Goal: Transaction & Acquisition: Purchase product/service

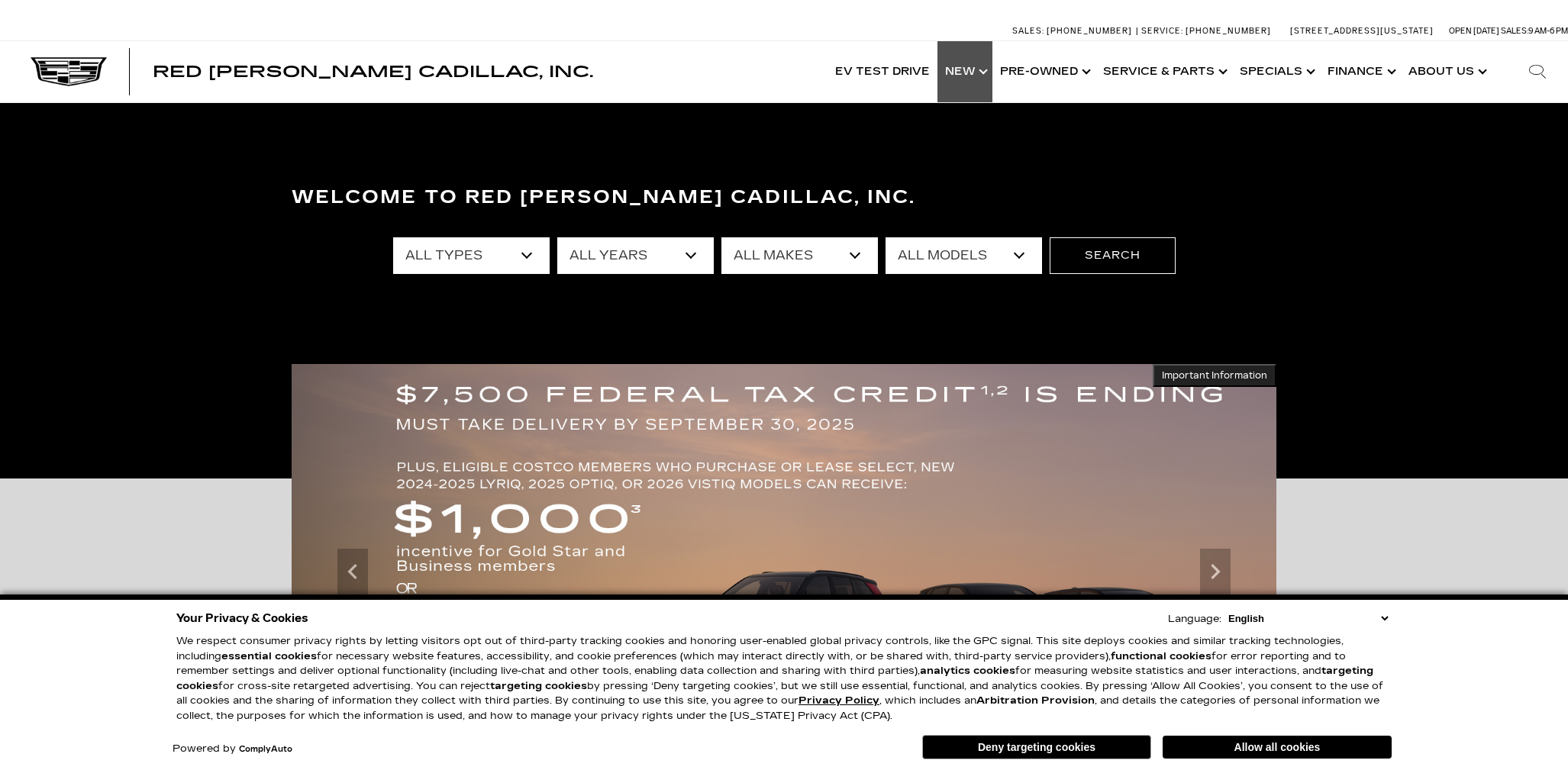
click at [972, 69] on link "Show New" at bounding box center [964, 72] width 55 height 61
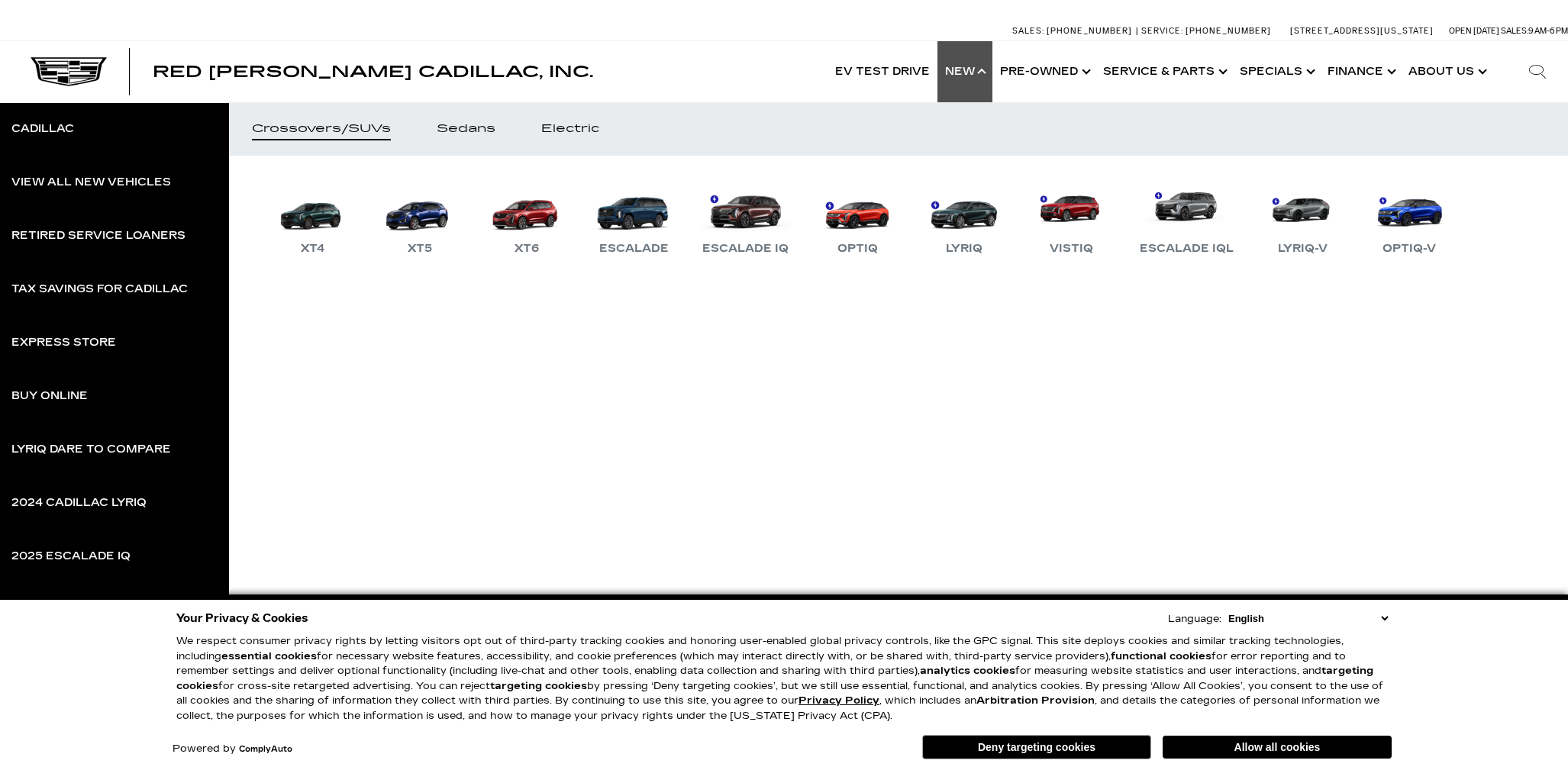
scroll to position [1, 0]
click at [638, 214] on link "Escalade" at bounding box center [633, 217] width 92 height 79
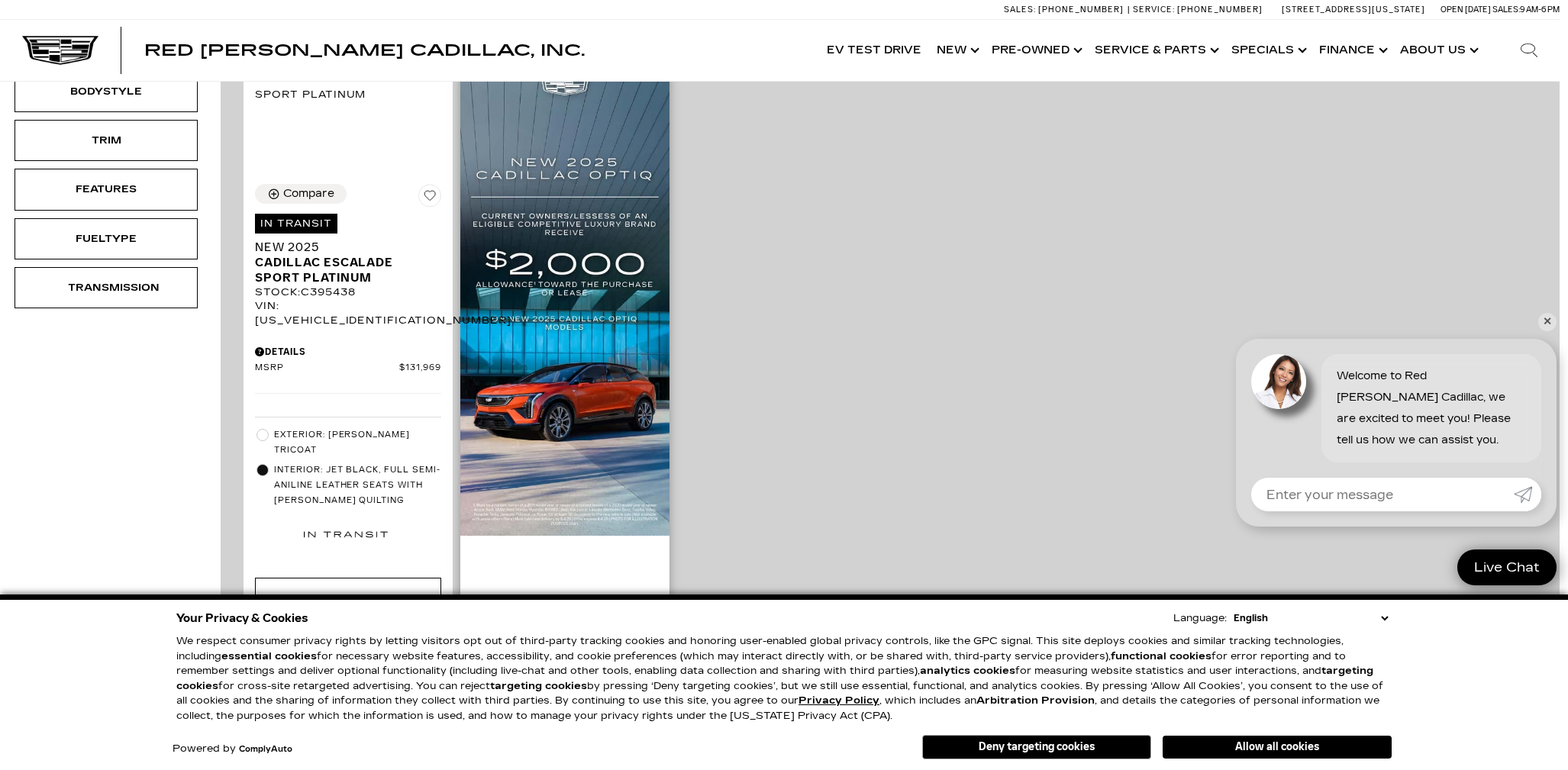
scroll to position [416, 10]
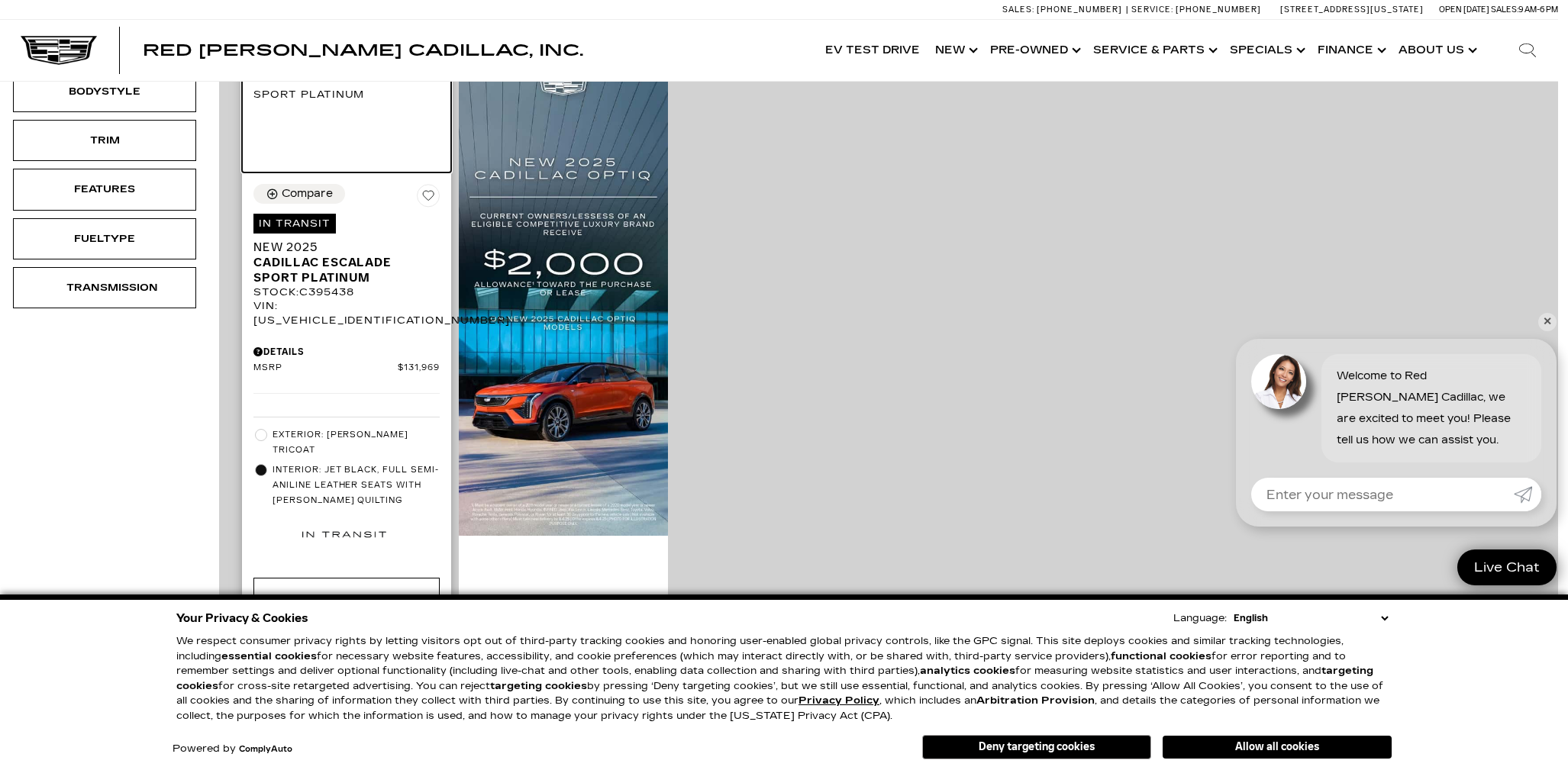
click at [396, 103] on img at bounding box center [346, 86] width 186 height 33
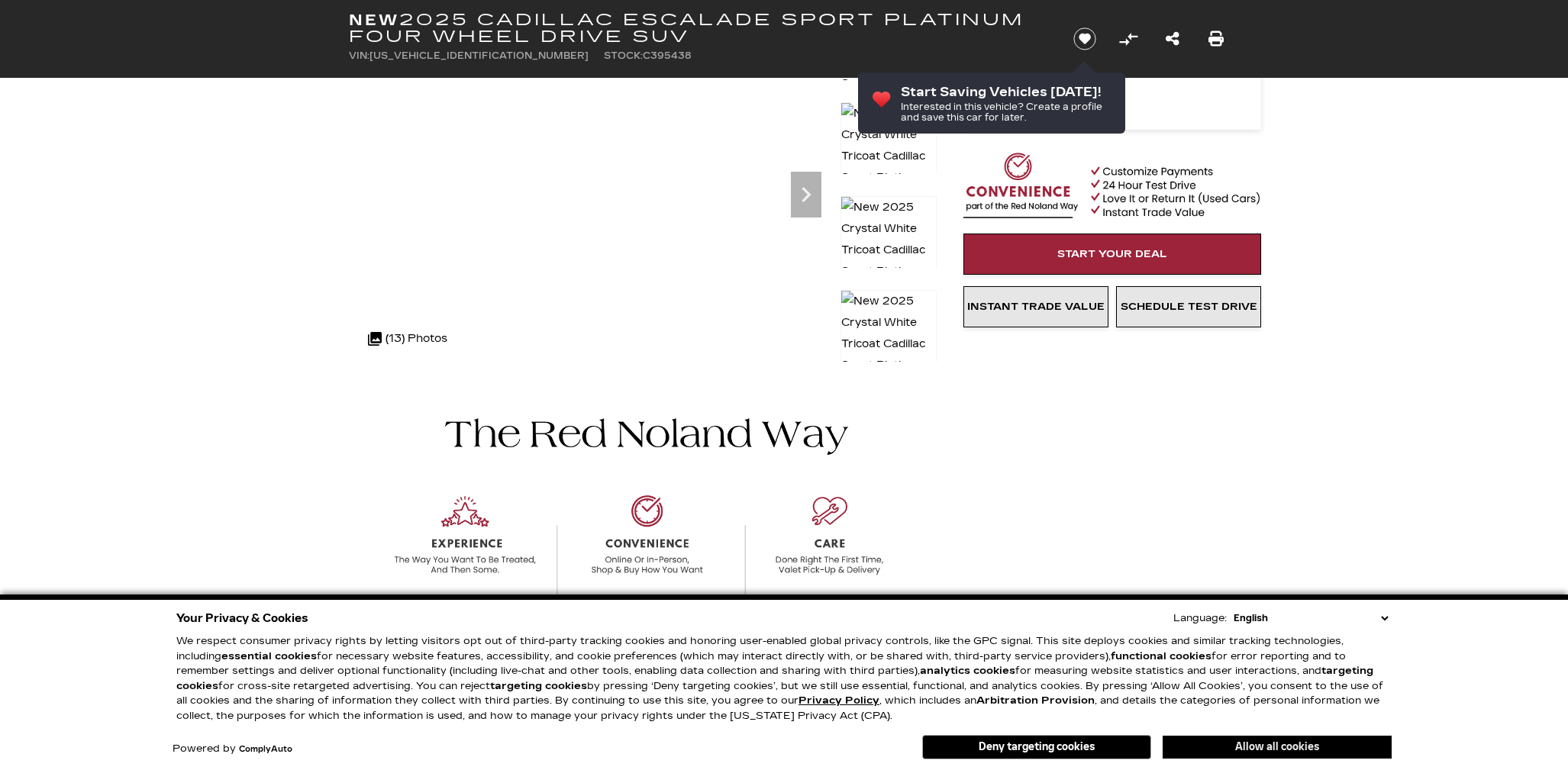
scroll to position [149, 0]
click at [1261, 749] on button "Allow all cookies" at bounding box center [1277, 746] width 229 height 23
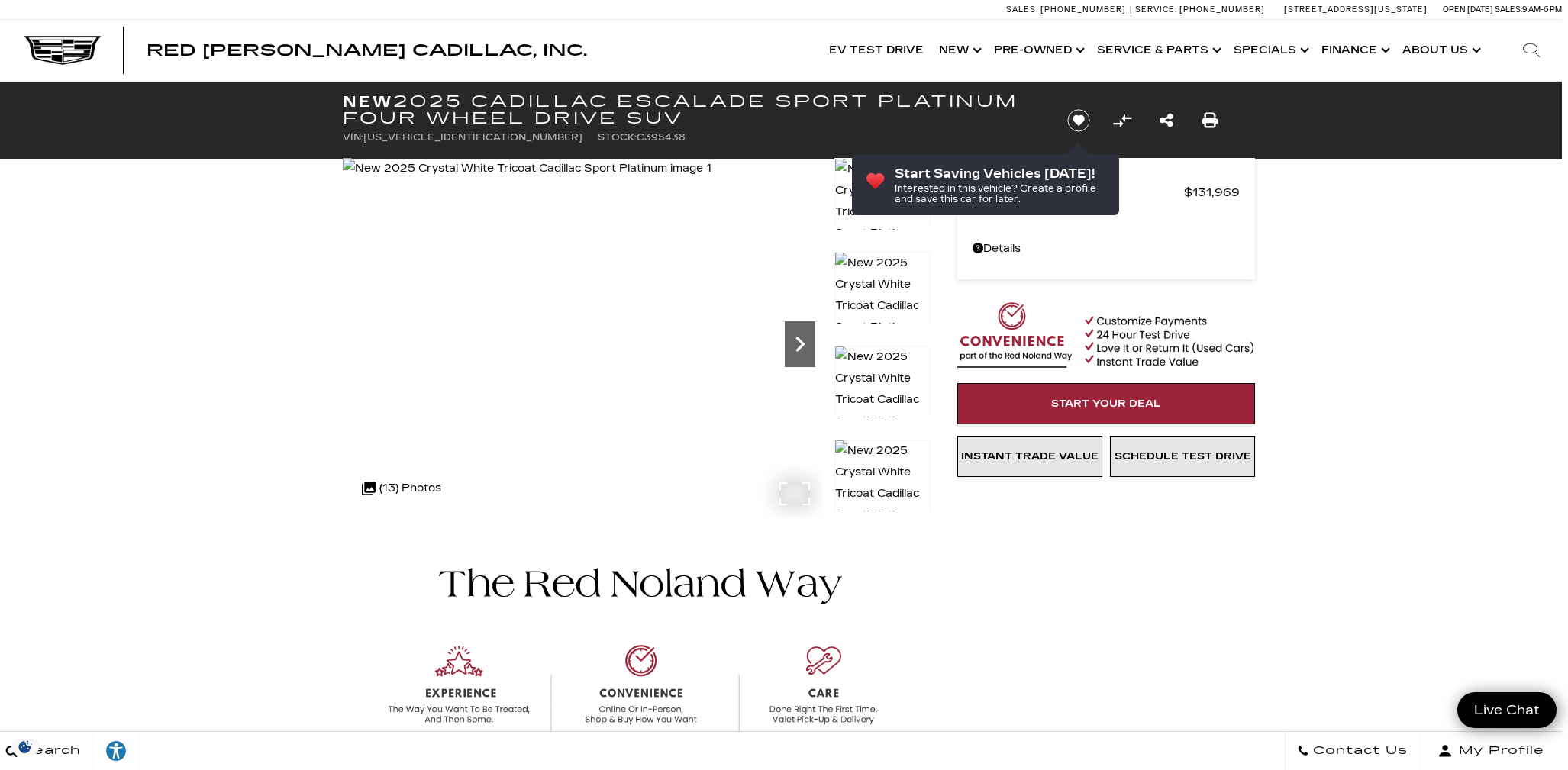
scroll to position [0, 7]
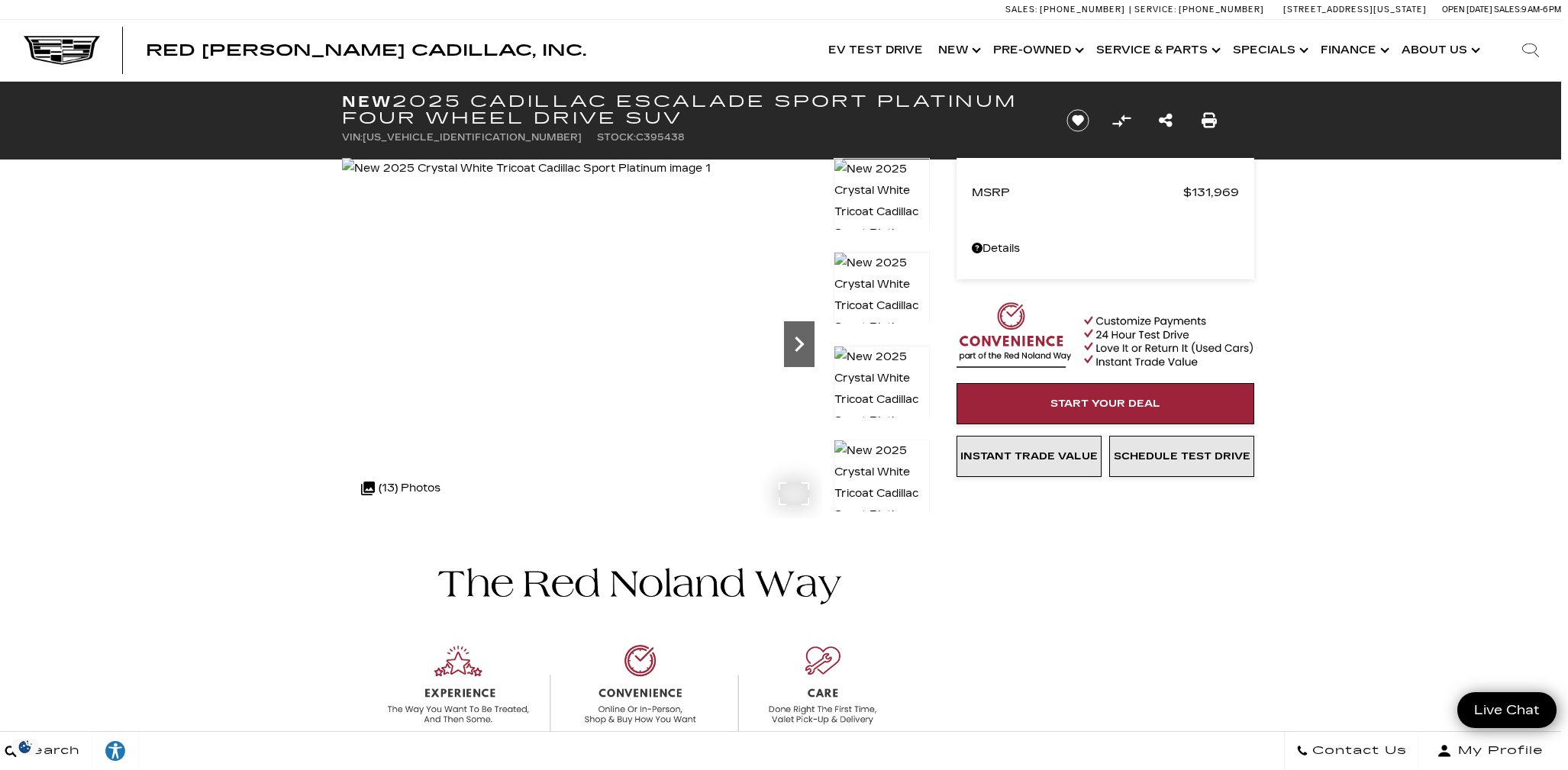
click at [795, 344] on icon "Next" at bounding box center [798, 344] width 31 height 31
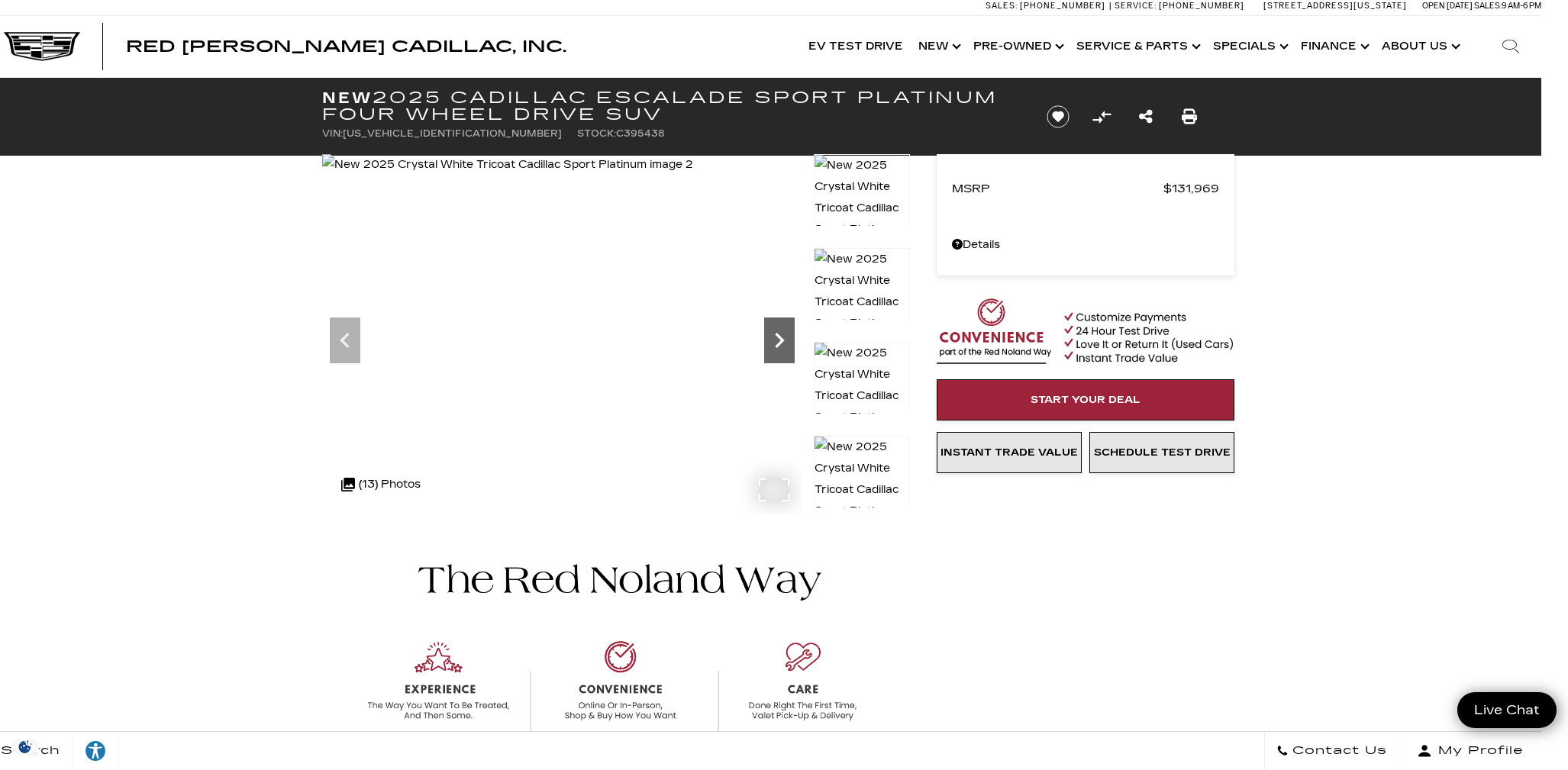
scroll to position [1, 27]
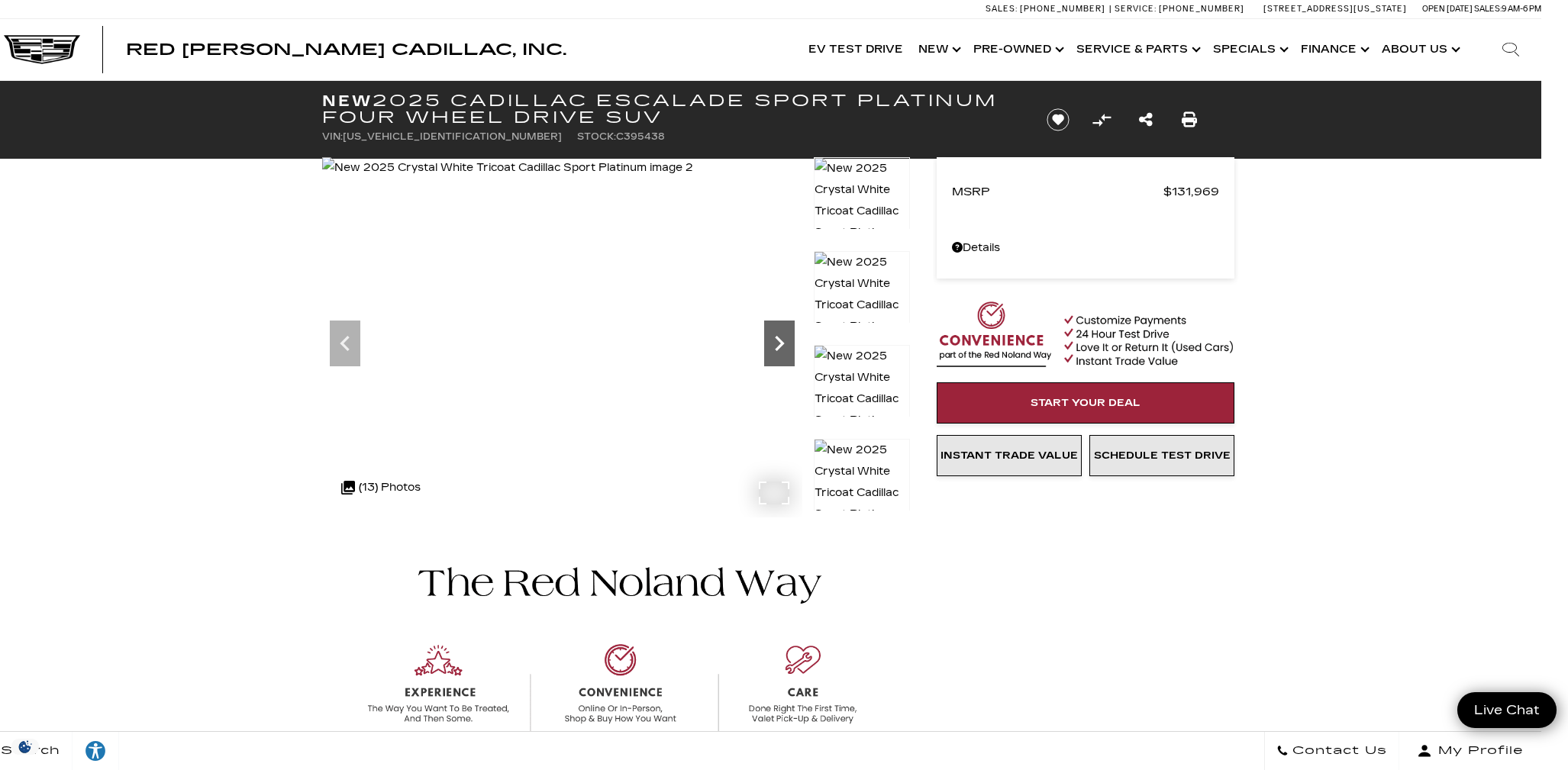
click at [795, 344] on icon "Next" at bounding box center [779, 343] width 31 height 31
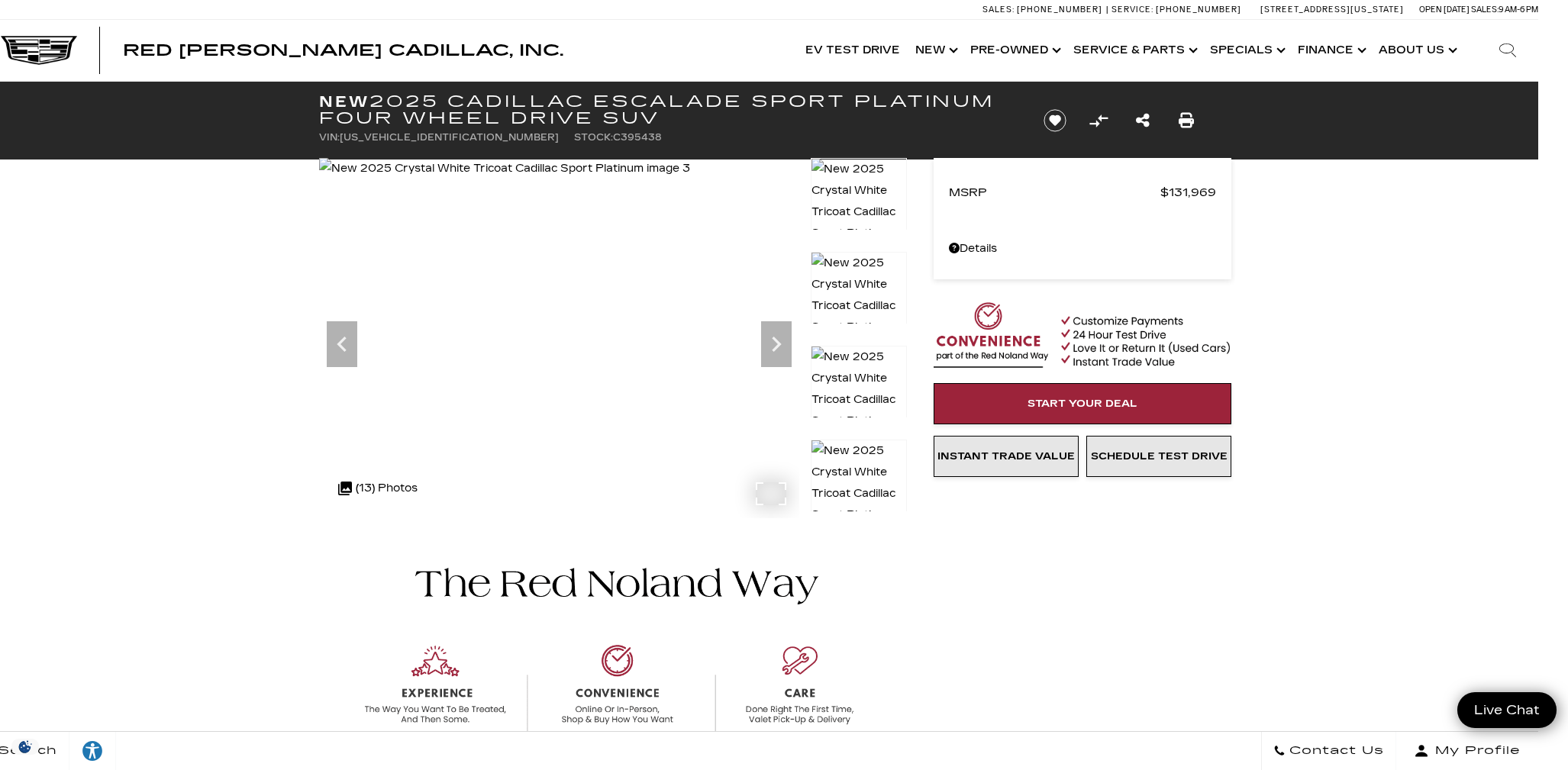
scroll to position [0, 31]
click at [780, 344] on icon "Next" at bounding box center [774, 344] width 31 height 31
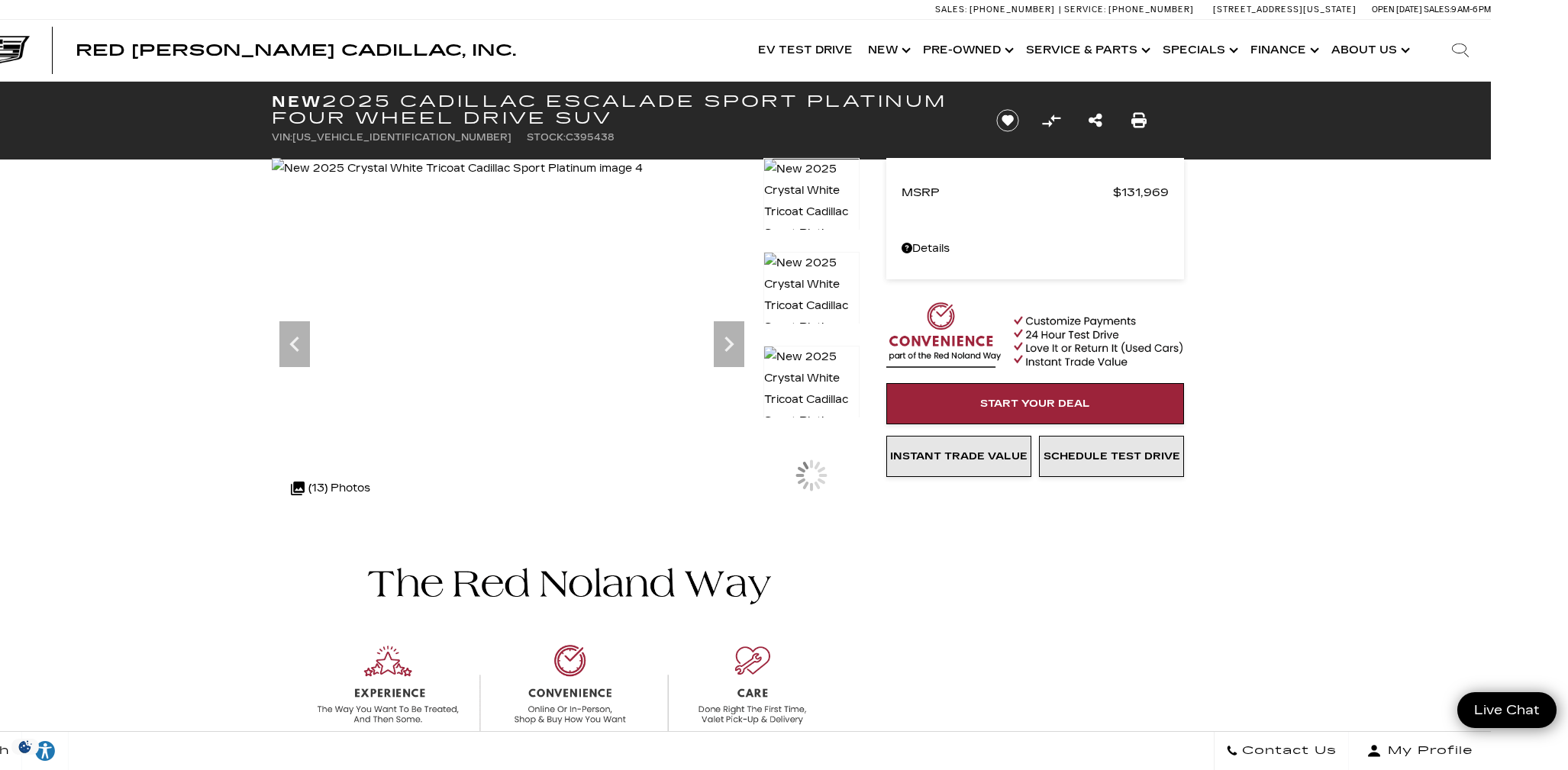
scroll to position [-1, 99]
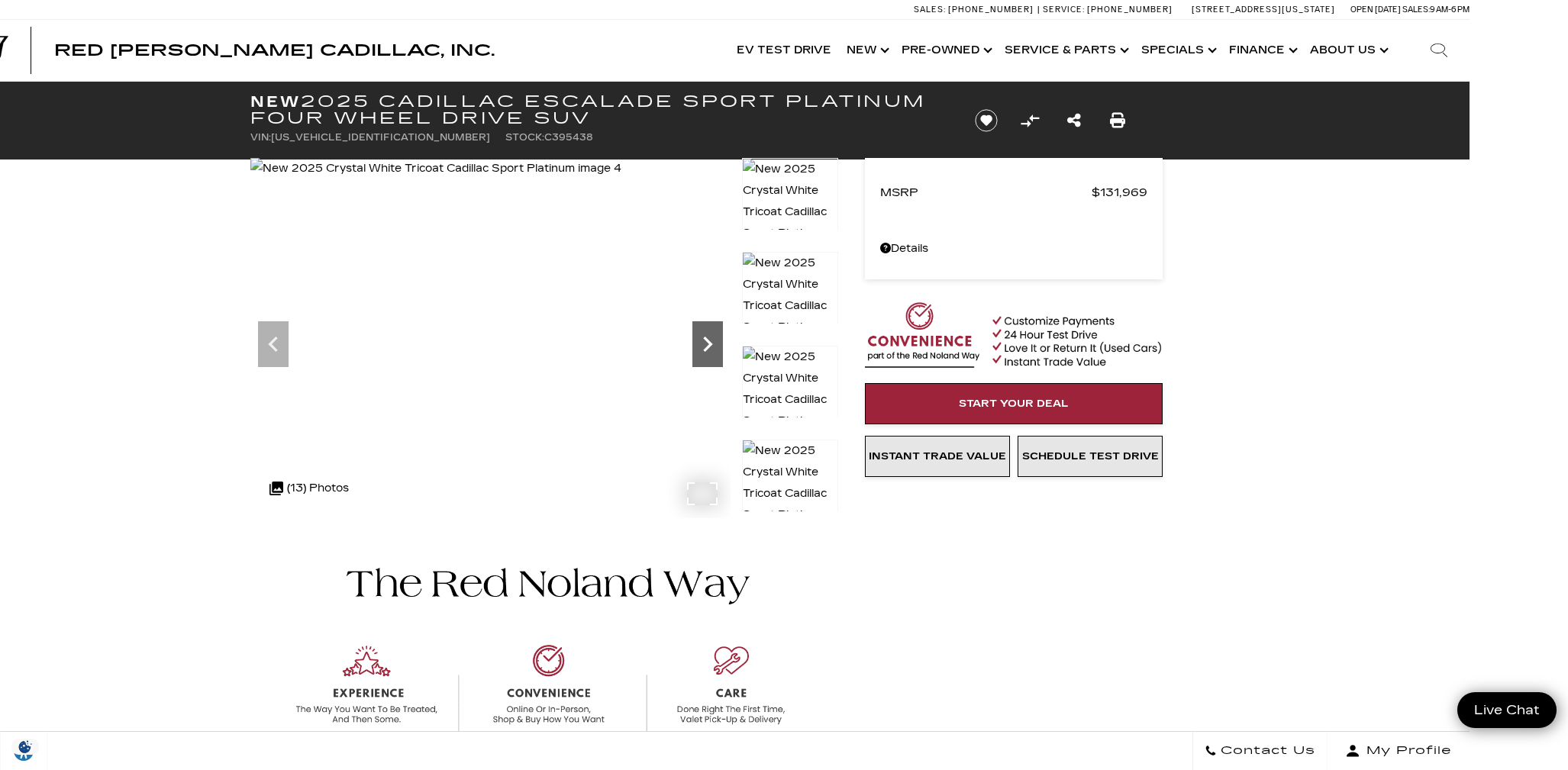
click at [710, 346] on icon "Next" at bounding box center [708, 343] width 9 height 15
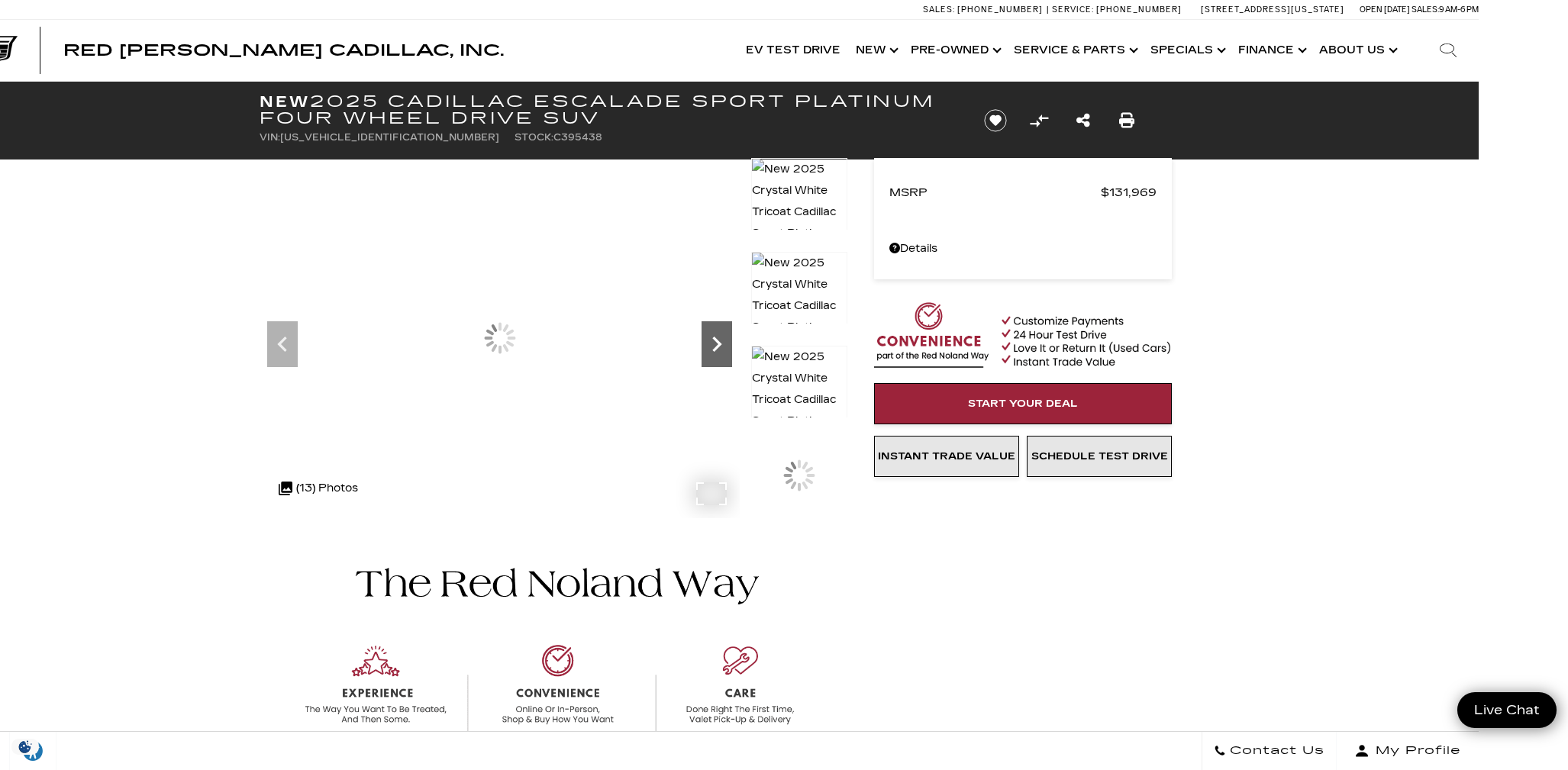
scroll to position [0, 88]
click at [710, 346] on icon "Next" at bounding box center [717, 344] width 31 height 31
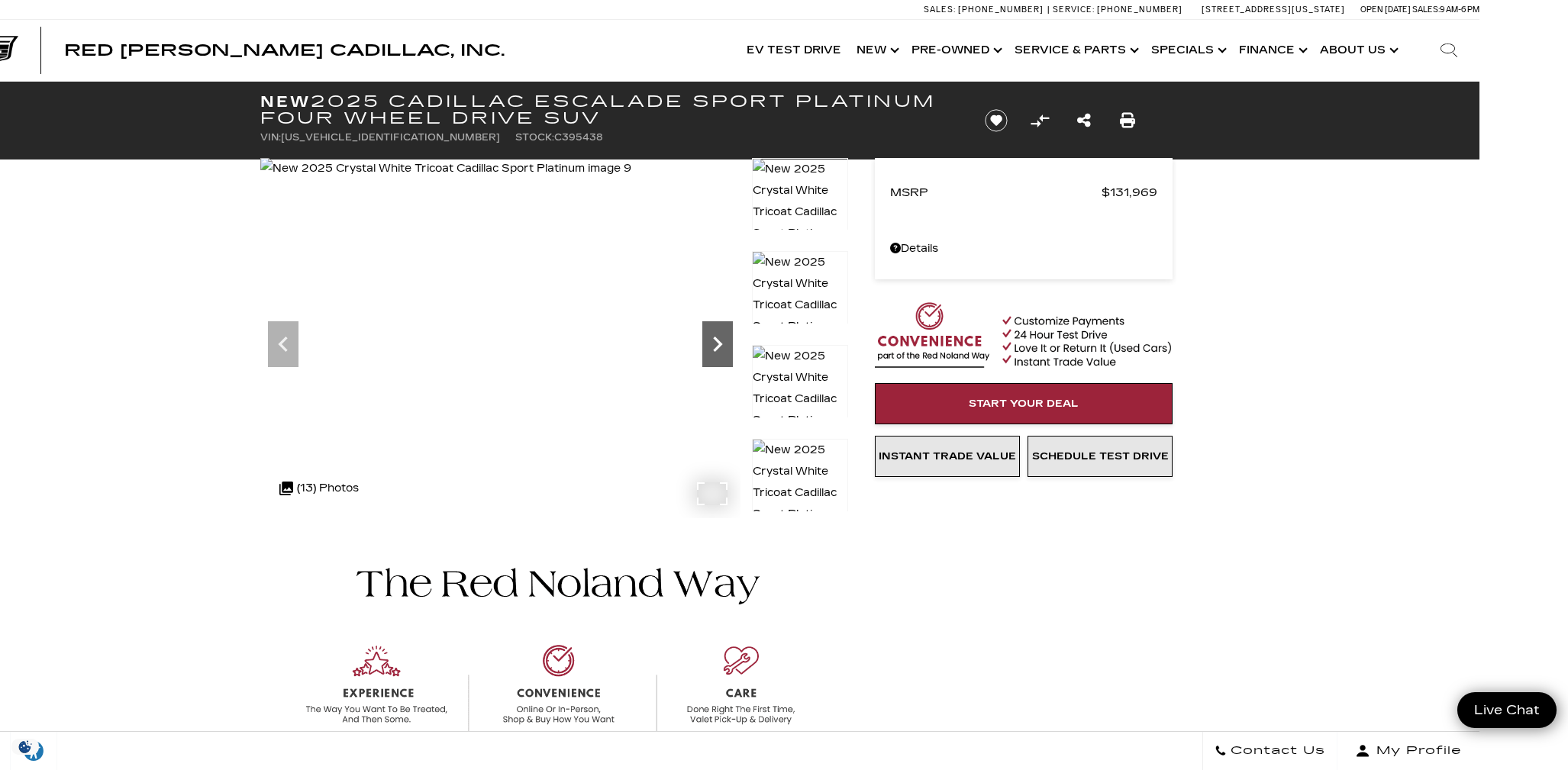
click at [710, 346] on icon "Next" at bounding box center [717, 344] width 31 height 31
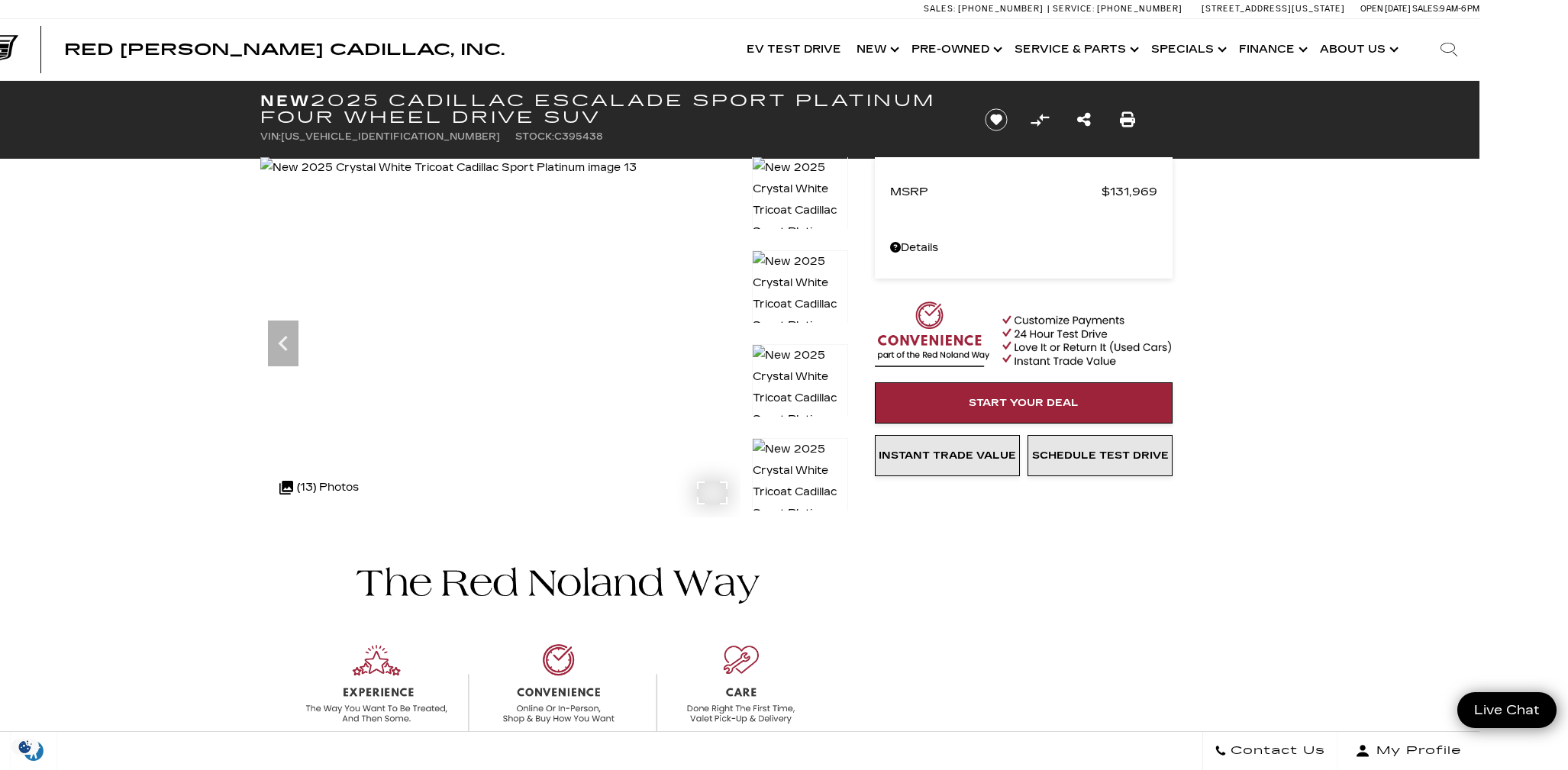
scroll to position [0, 89]
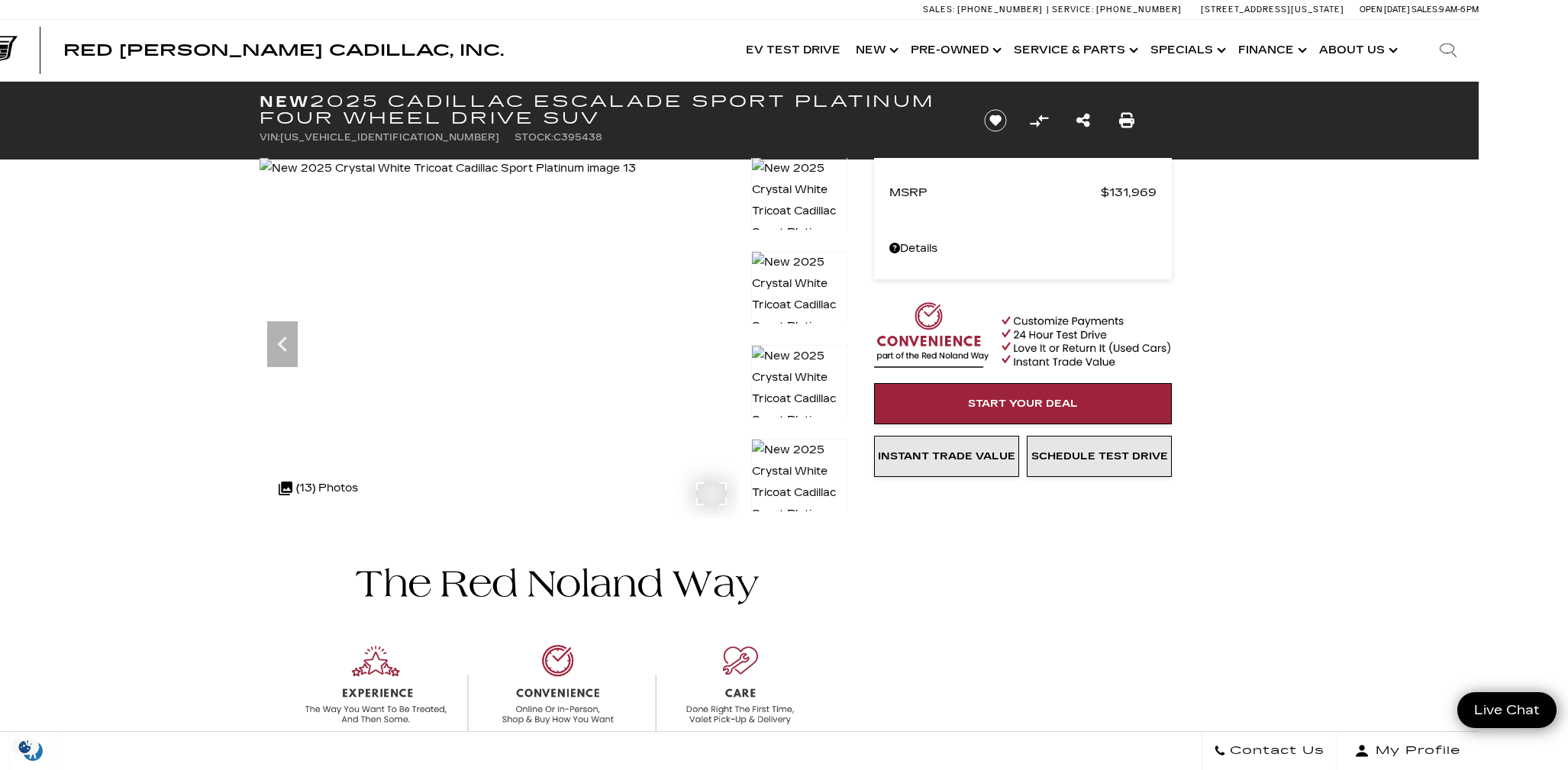
click at [636, 179] on img at bounding box center [447, 168] width 376 height 21
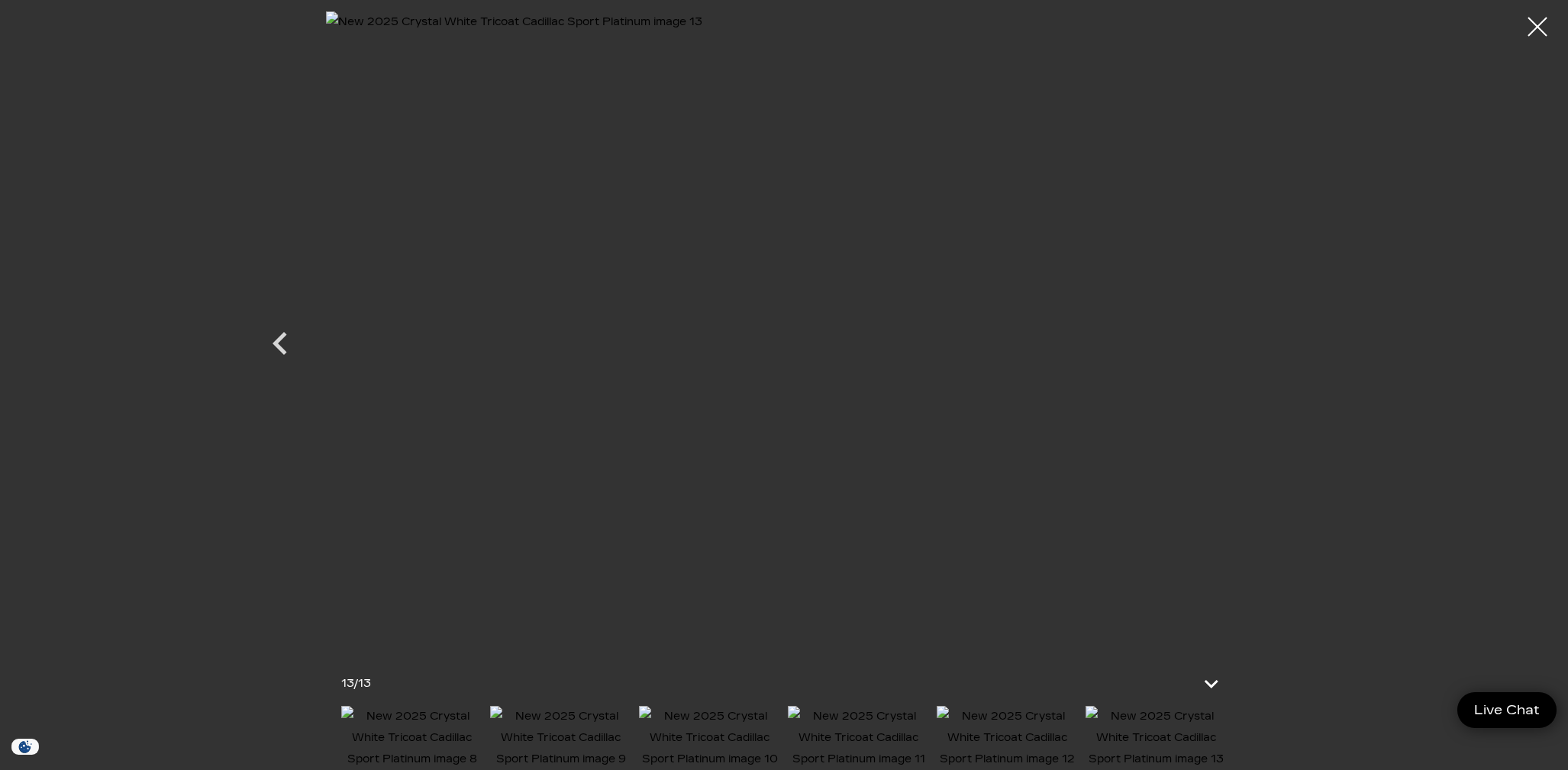
scroll to position [0, 88]
click at [1543, 33] on div at bounding box center [1537, 27] width 40 height 40
